Goal: Information Seeking & Learning: Learn about a topic

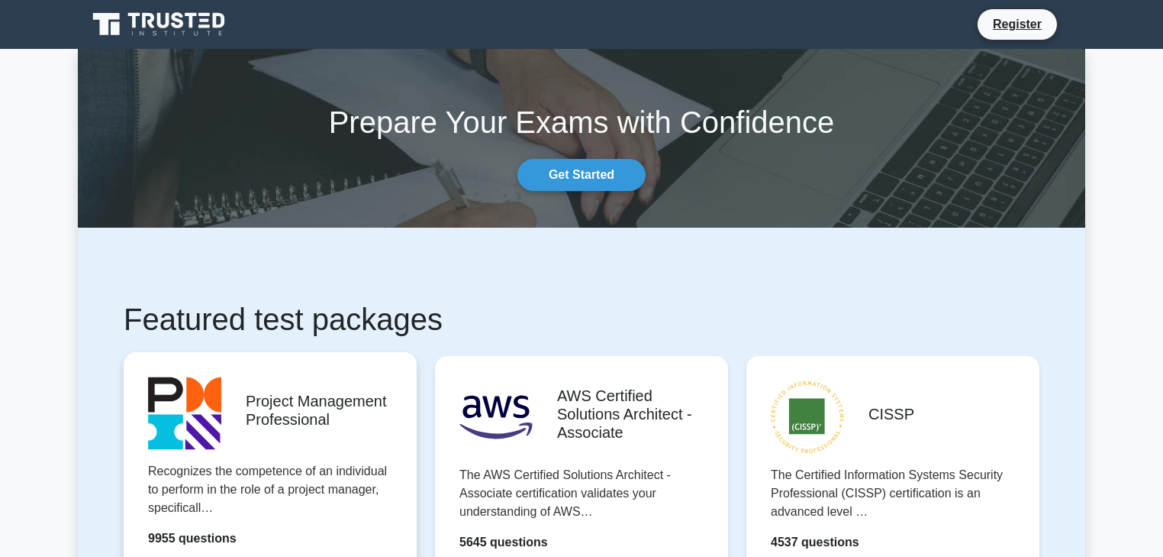
scroll to position [183, 0]
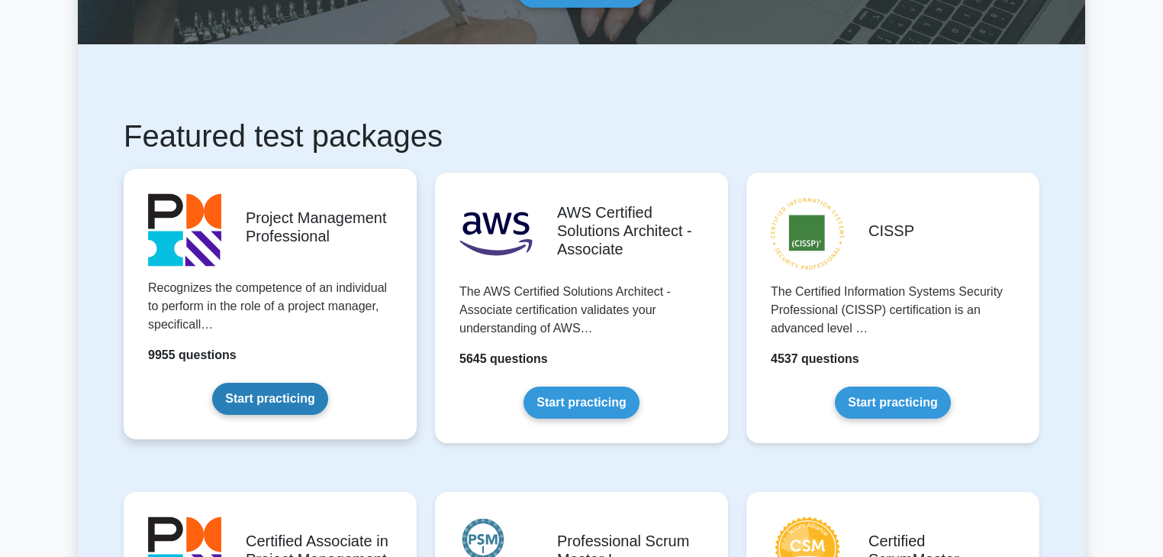
click at [296, 405] on link "Start practicing" at bounding box center [269, 398] width 115 height 32
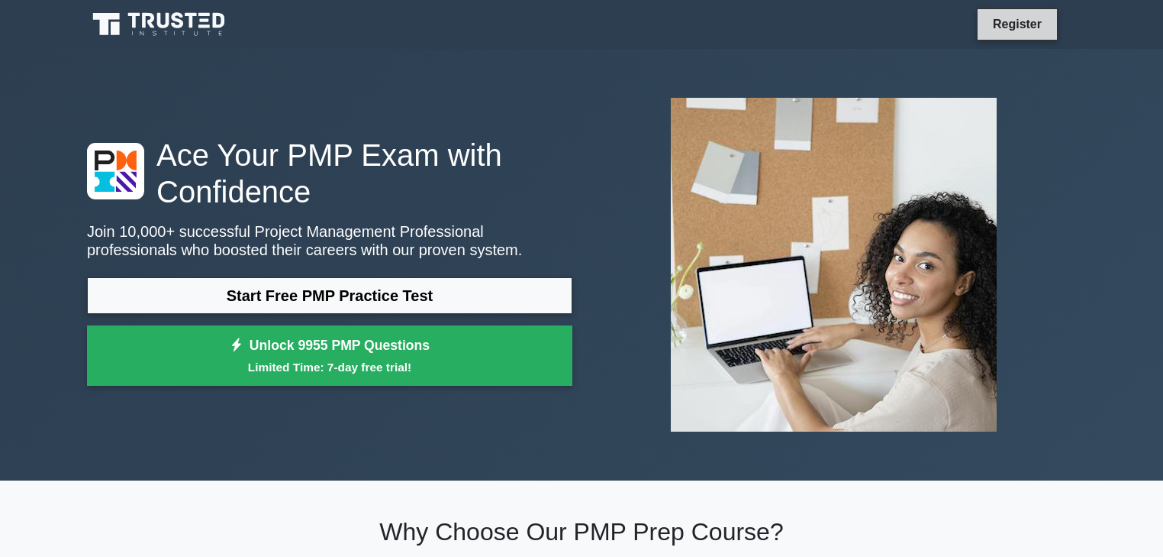
click at [1023, 18] on link "Register" at bounding box center [1017, 24] width 67 height 19
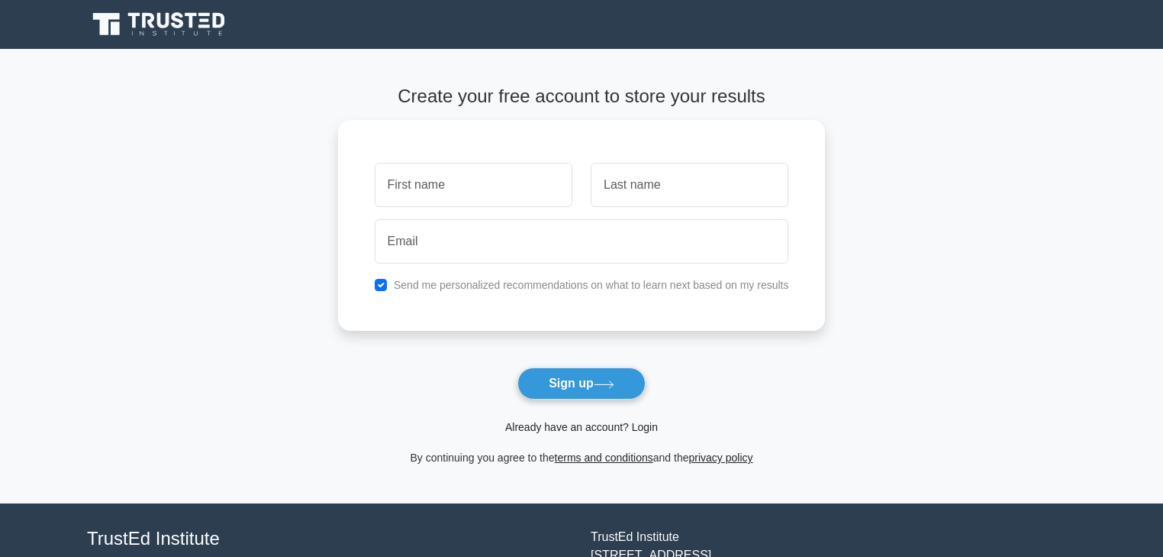
click at [629, 424] on link "Already have an account? Login" at bounding box center [581, 427] width 153 height 12
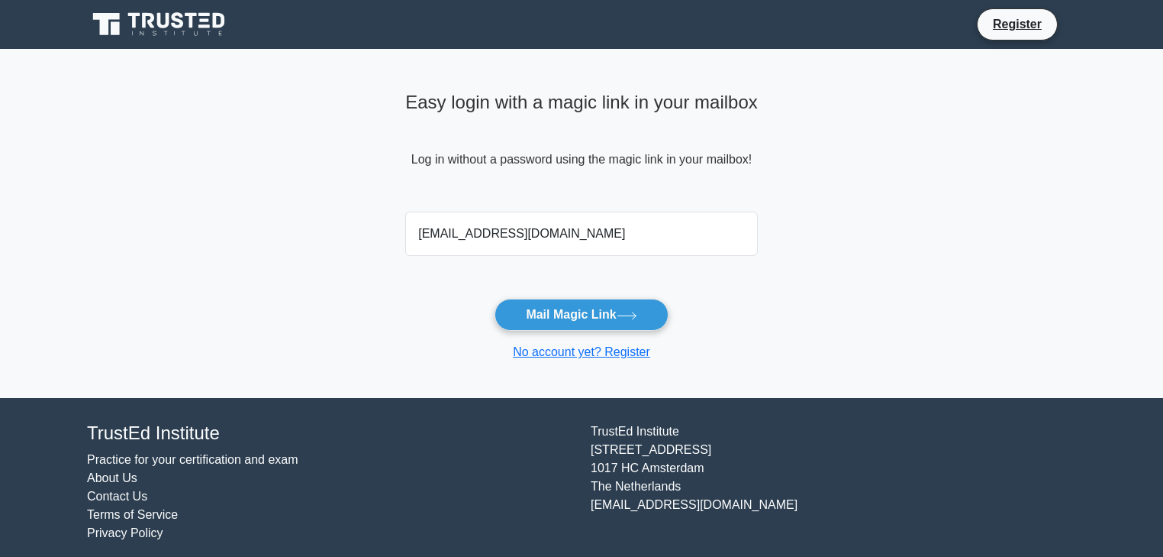
type input "mthulasi124@hotmail.com"
click at [495, 299] on button "Mail Magic Link" at bounding box center [581, 315] width 173 height 32
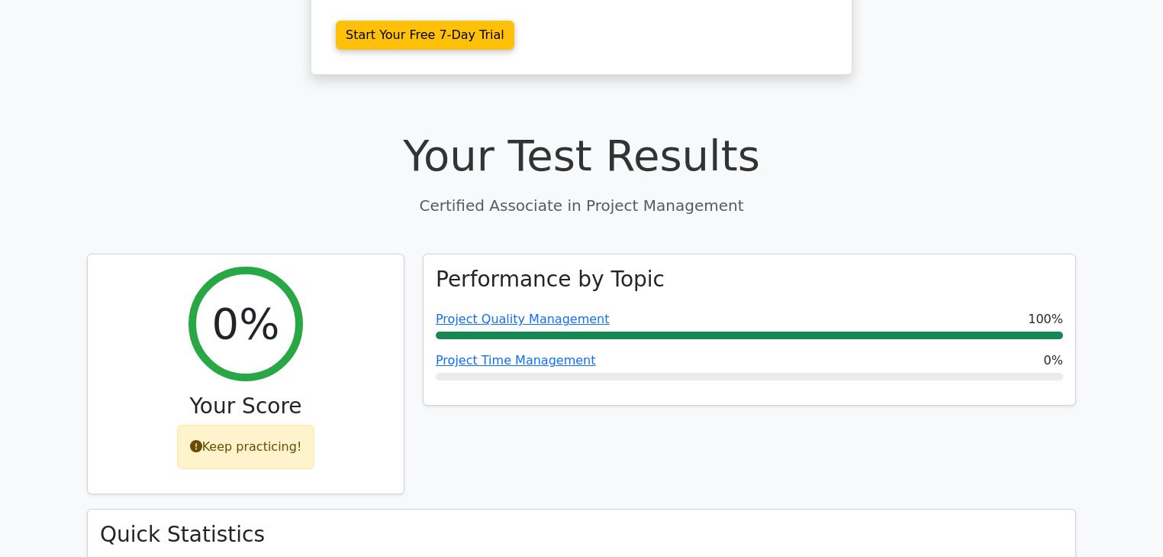
scroll to position [611, 0]
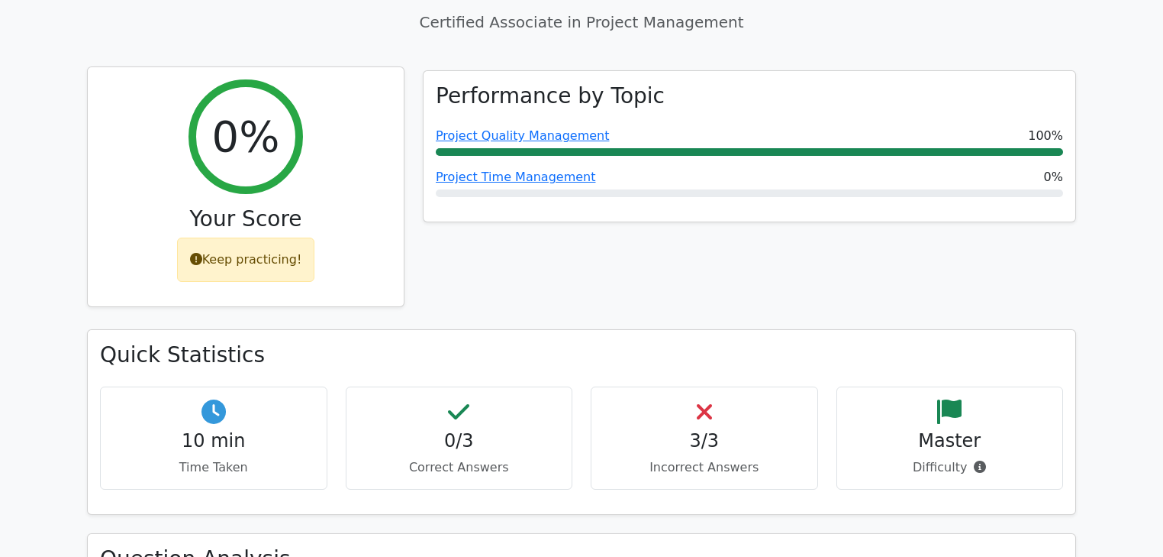
click at [242, 260] on div "Keep practicing!" at bounding box center [246, 259] width 138 height 44
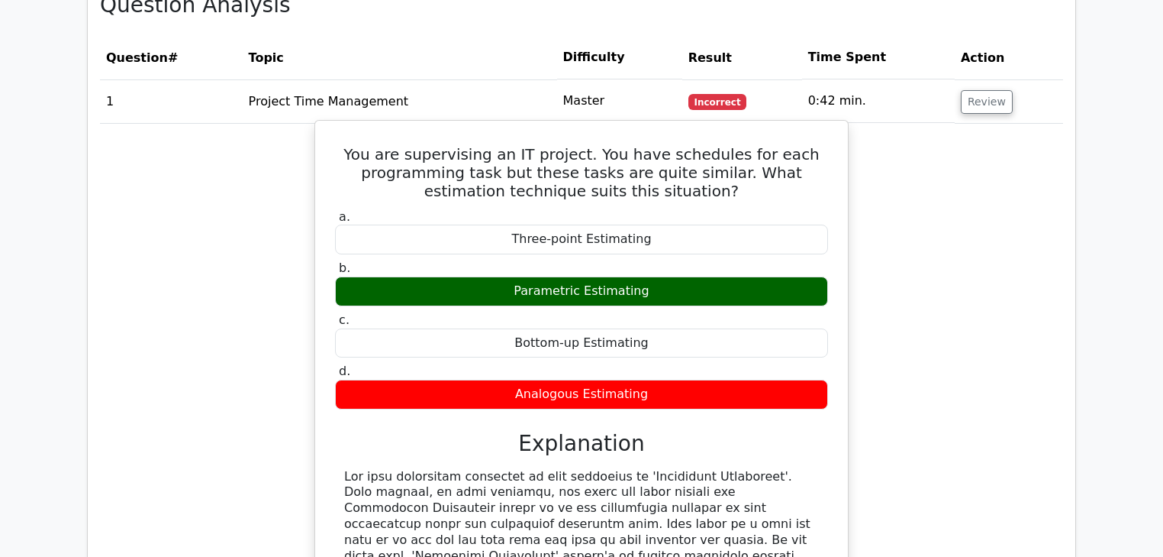
scroll to position [977, 0]
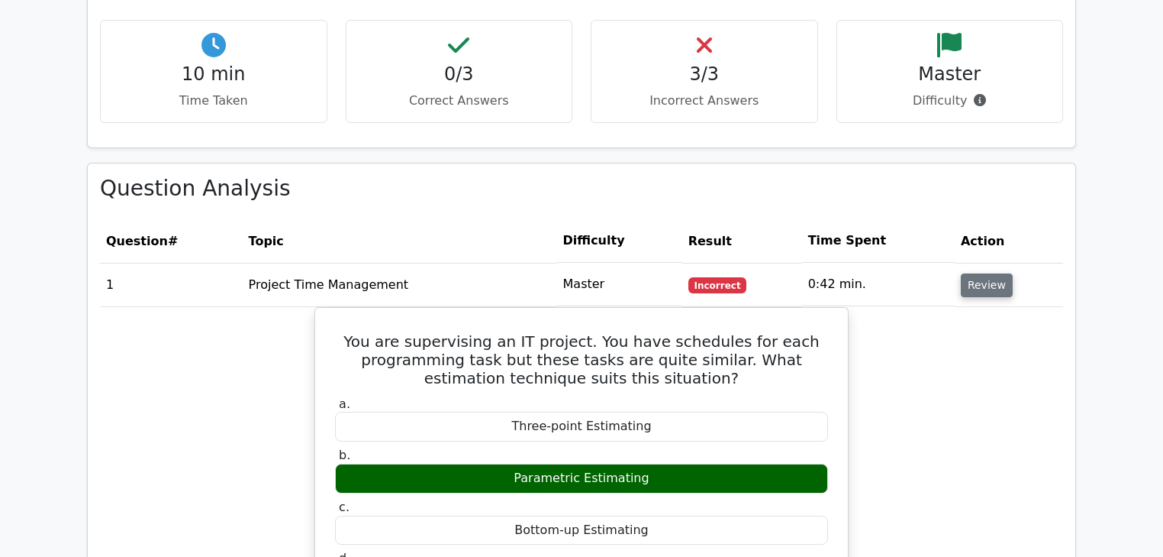
click at [989, 273] on button "Review" at bounding box center [987, 285] width 52 height 24
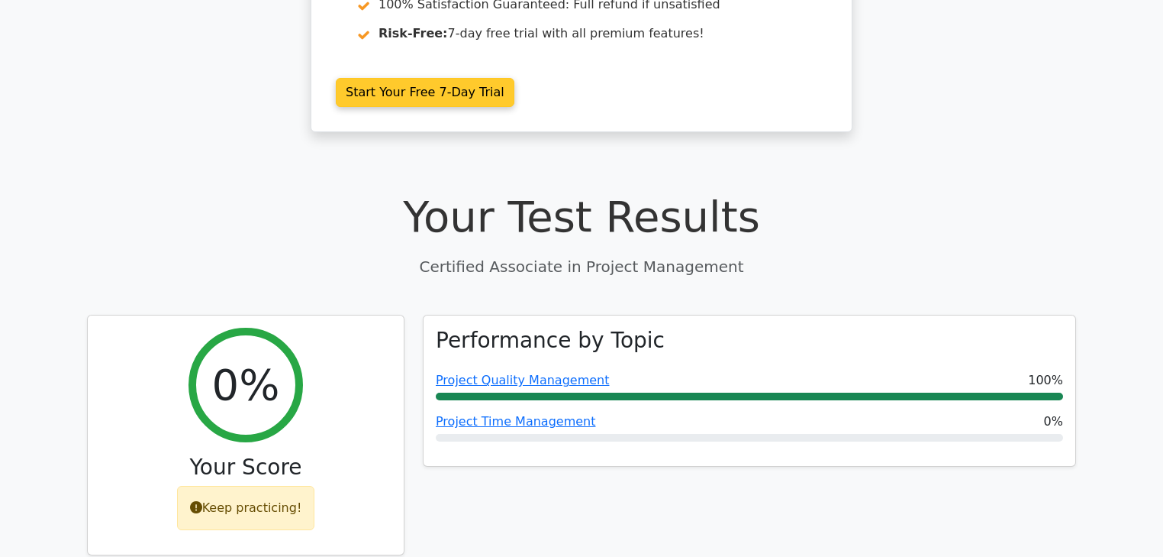
drag, startPoint x: 477, startPoint y: 162, endPoint x: 459, endPoint y: 128, distance: 38.3
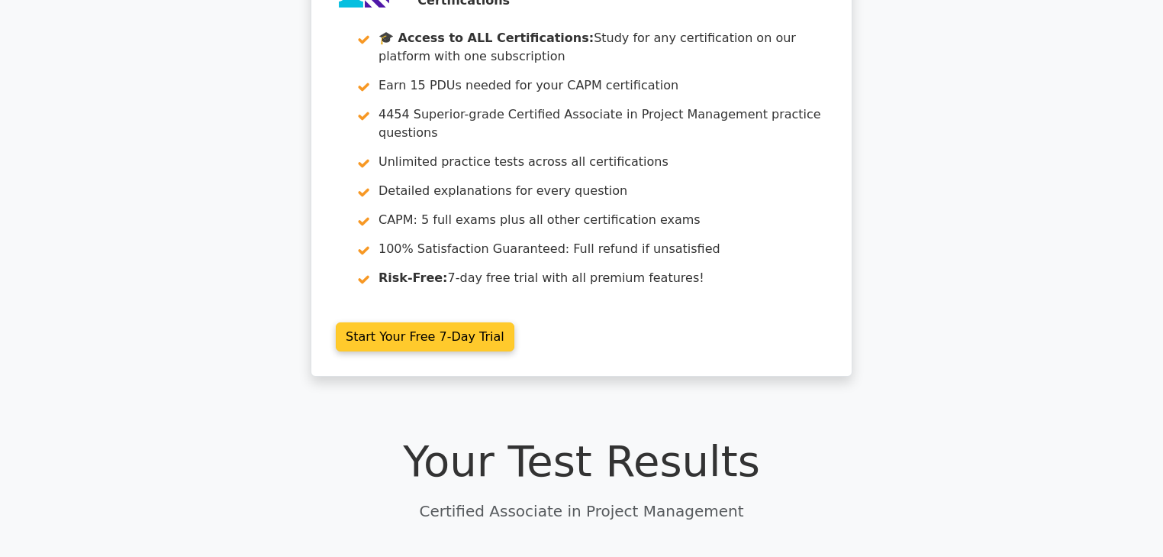
scroll to position [0, 0]
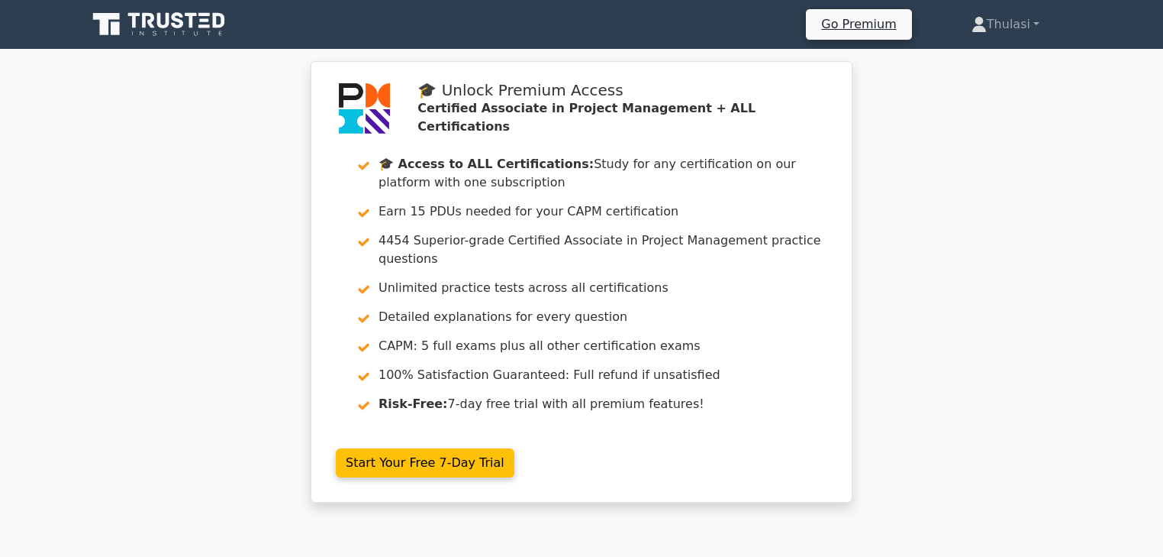
drag, startPoint x: 171, startPoint y: 64, endPoint x: 169, endPoint y: 50, distance: 14.6
click at [171, 61] on div "🎓 Unlock Premium Access Certified Associate in Project Management + ALL Certifi…" at bounding box center [581, 291] width 1163 height 460
click at [169, 46] on nav "Go Premium Thulasi Profile" at bounding box center [581, 24] width 1163 height 49
click at [169, 44] on nav "Go Premium Thulasi Profile" at bounding box center [581, 24] width 1163 height 49
click at [194, 31] on icon at bounding box center [160, 24] width 147 height 29
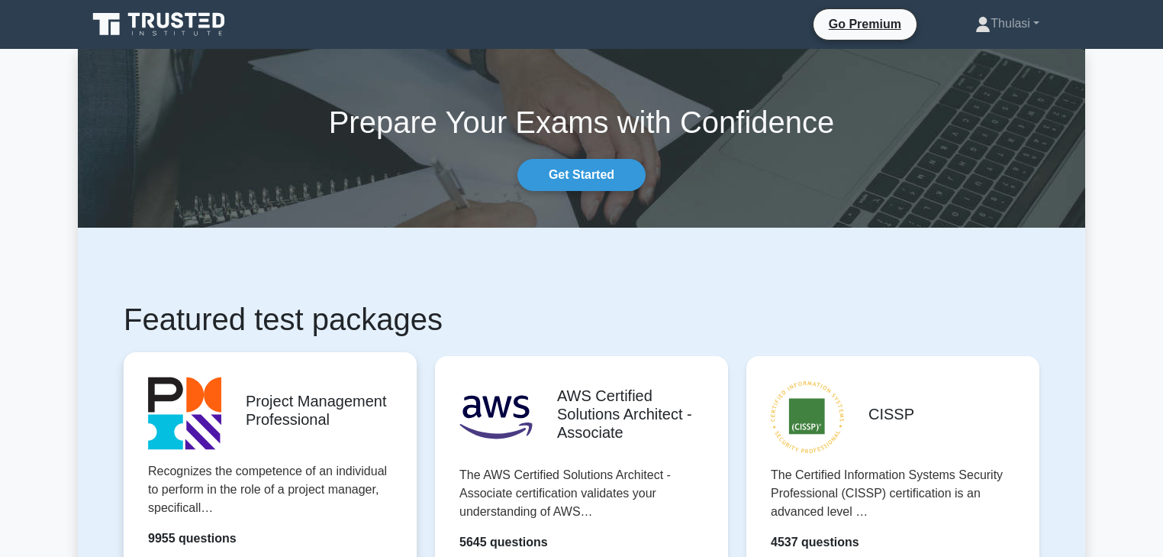
scroll to position [61, 0]
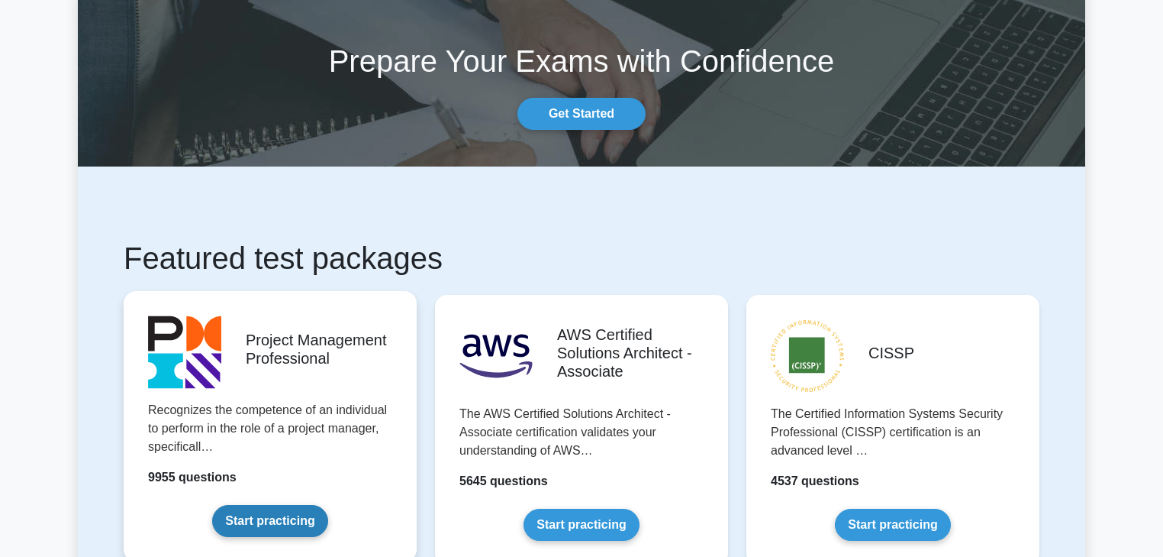
click at [258, 518] on link "Start practicing" at bounding box center [269, 521] width 115 height 32
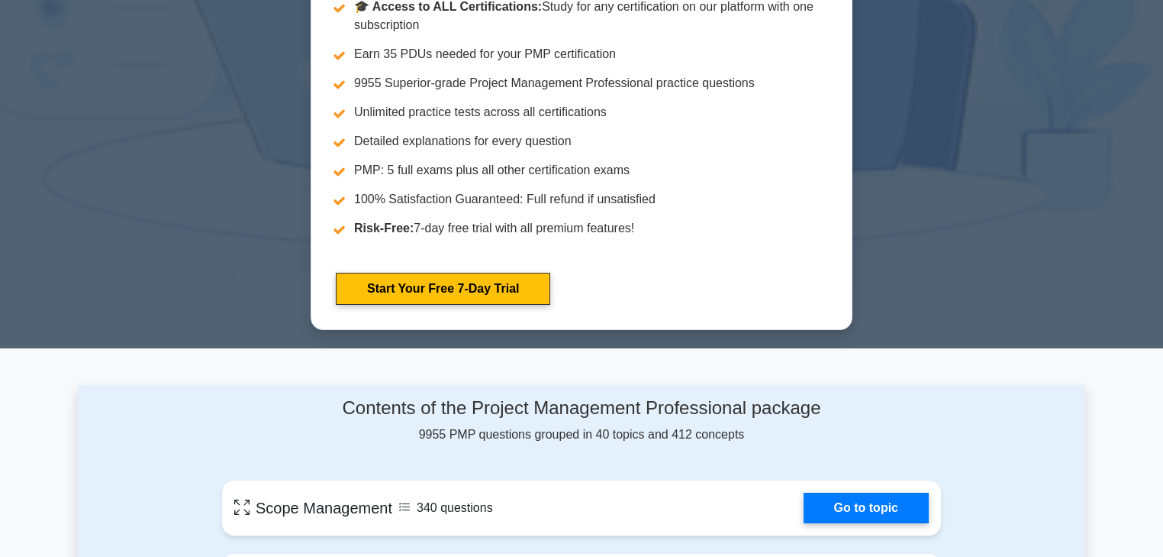
scroll to position [489, 0]
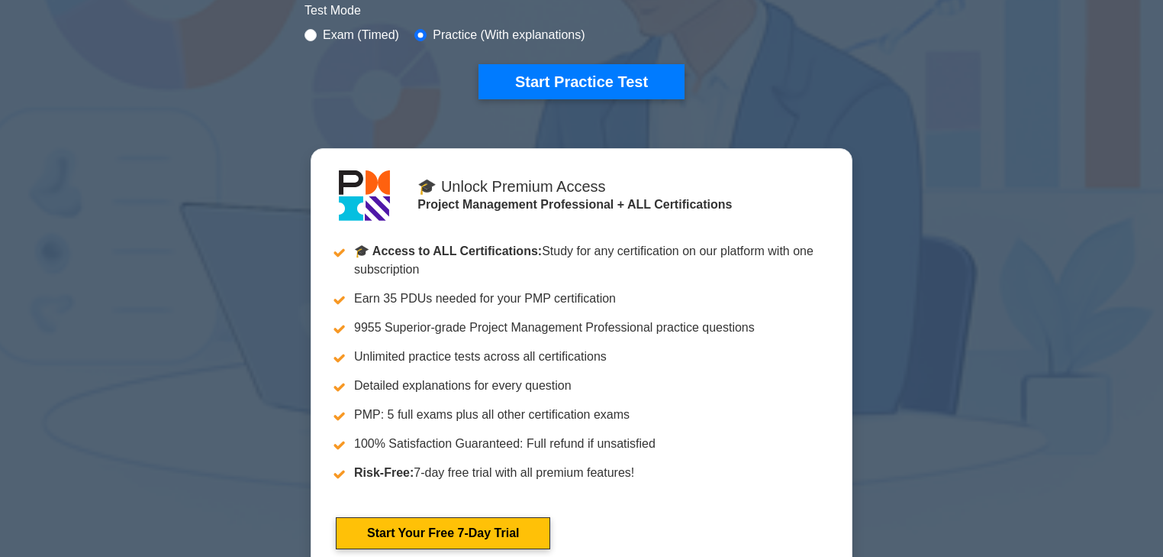
click at [371, 26] on label "Exam (Timed)" at bounding box center [361, 35] width 76 height 18
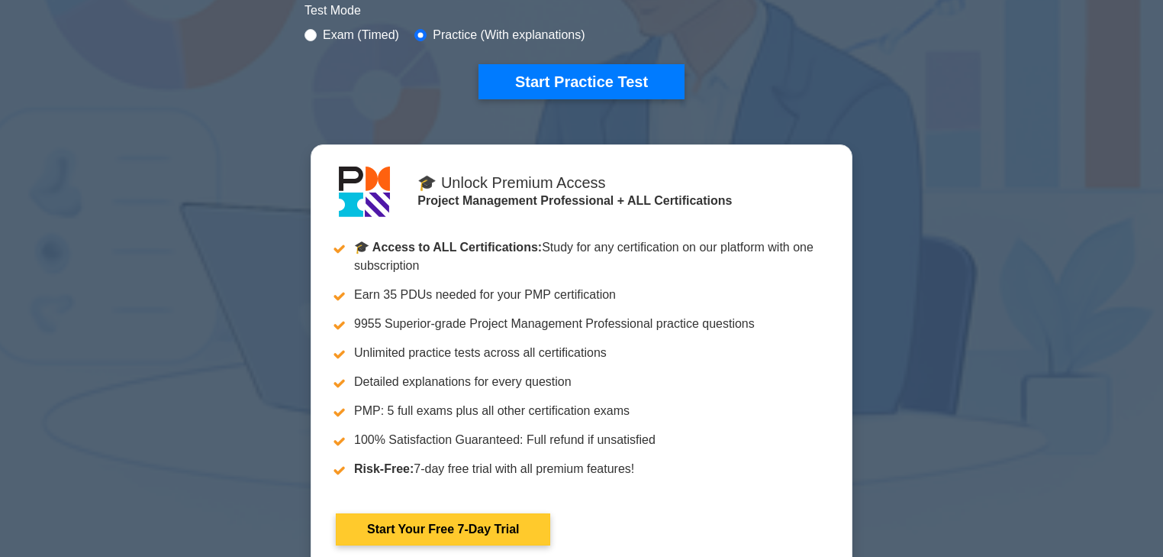
scroll to position [672, 0]
